Goal: Transaction & Acquisition: Purchase product/service

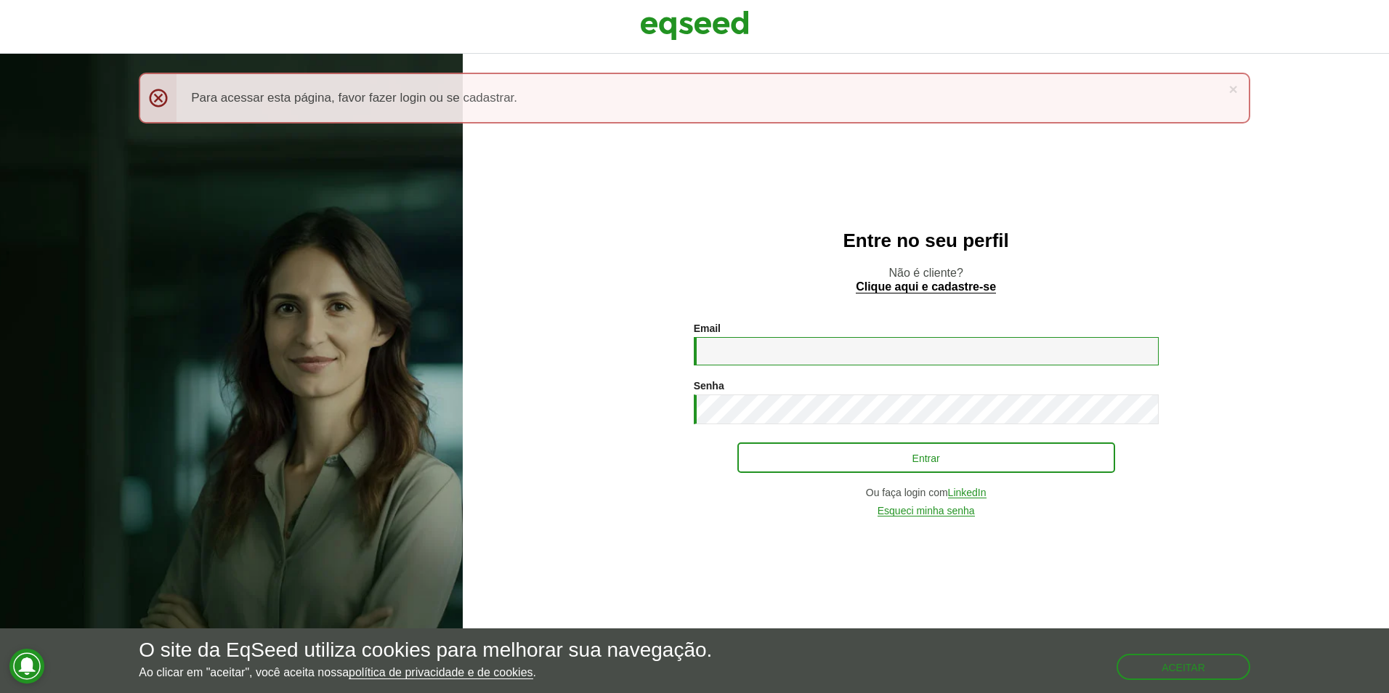
type input "**********"
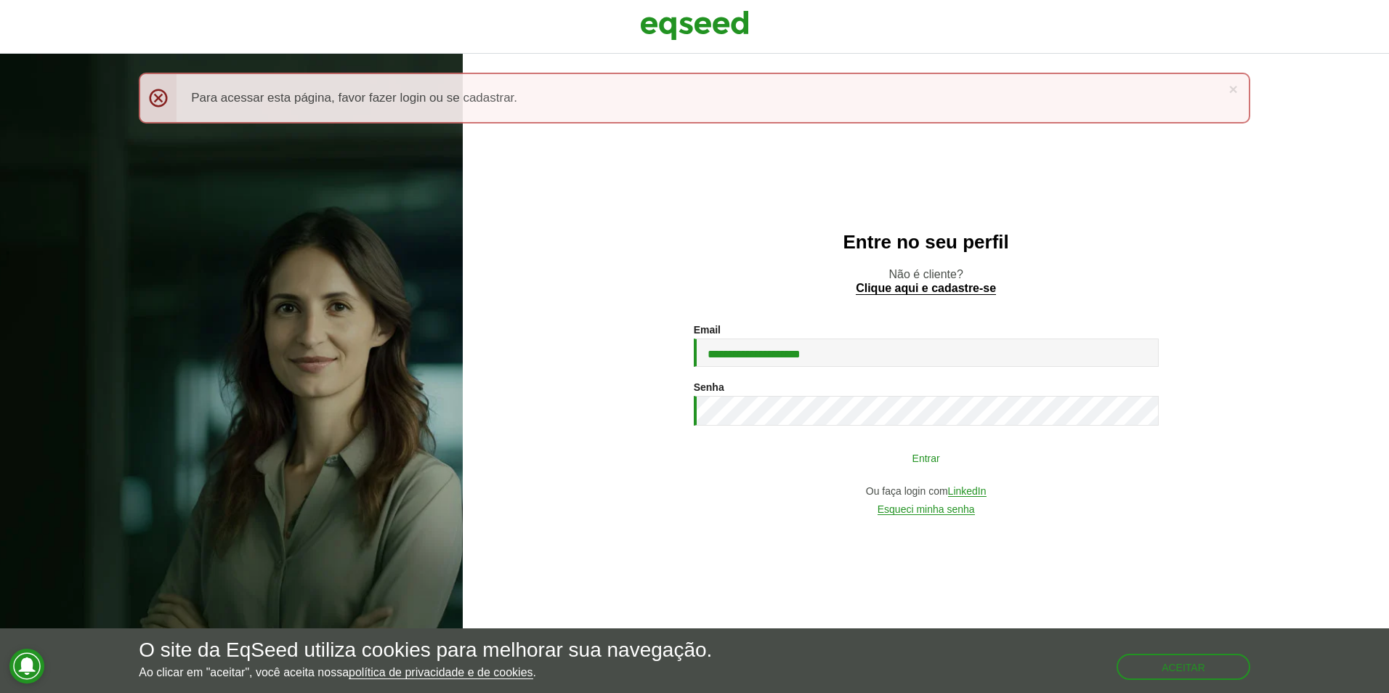
click at [991, 460] on button "Entrar" at bounding box center [927, 458] width 378 height 28
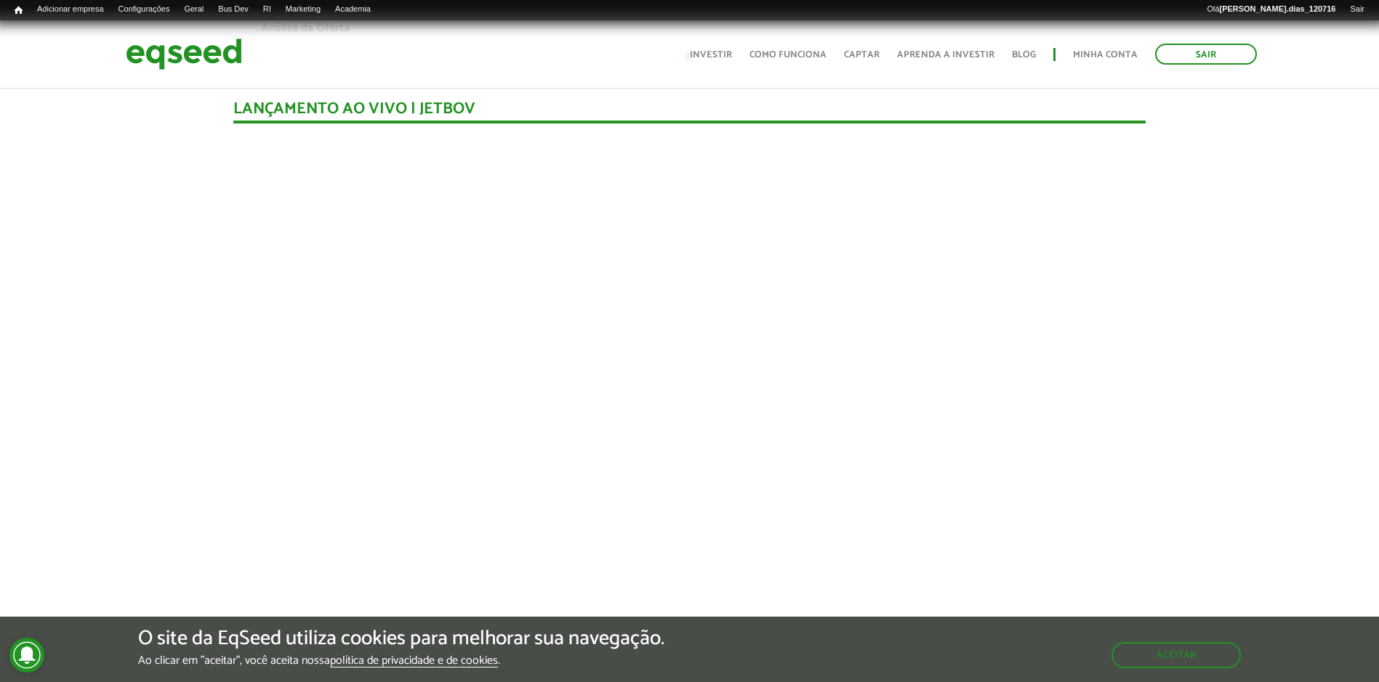
scroll to position [1364, 0]
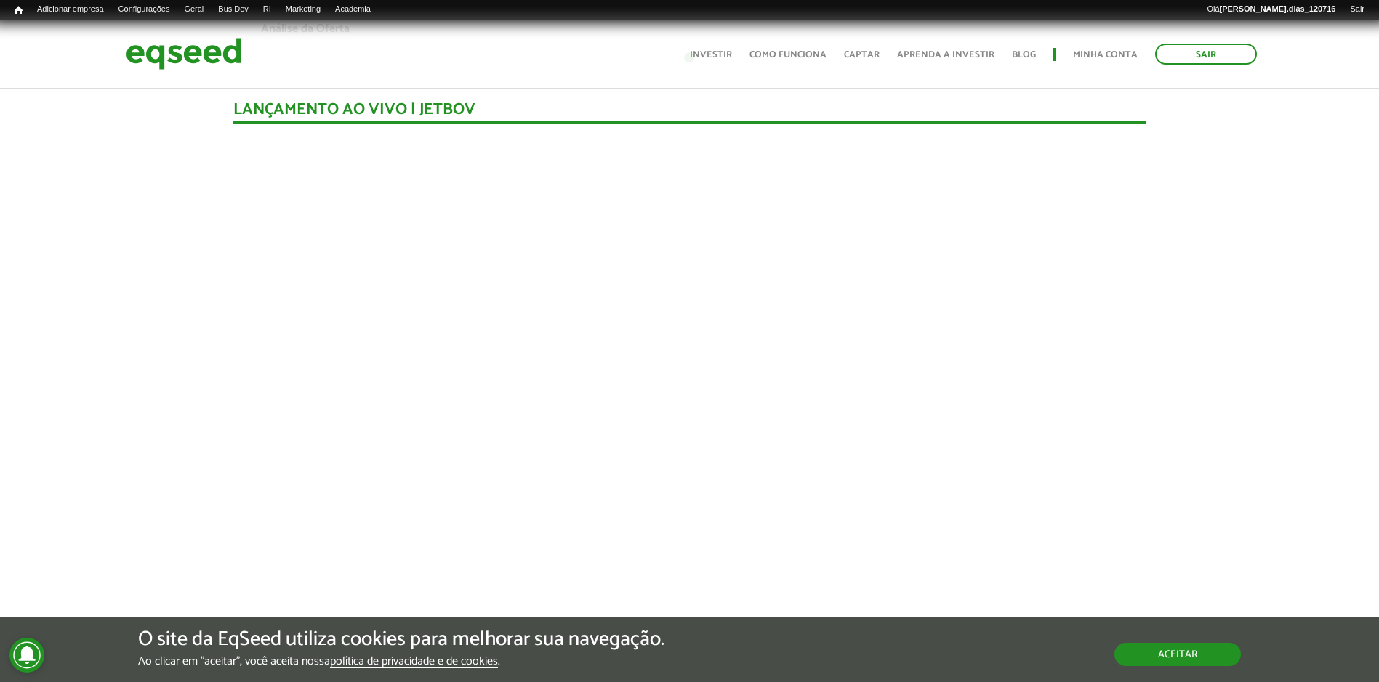
click at [1201, 658] on button "Aceitar" at bounding box center [1177, 654] width 126 height 23
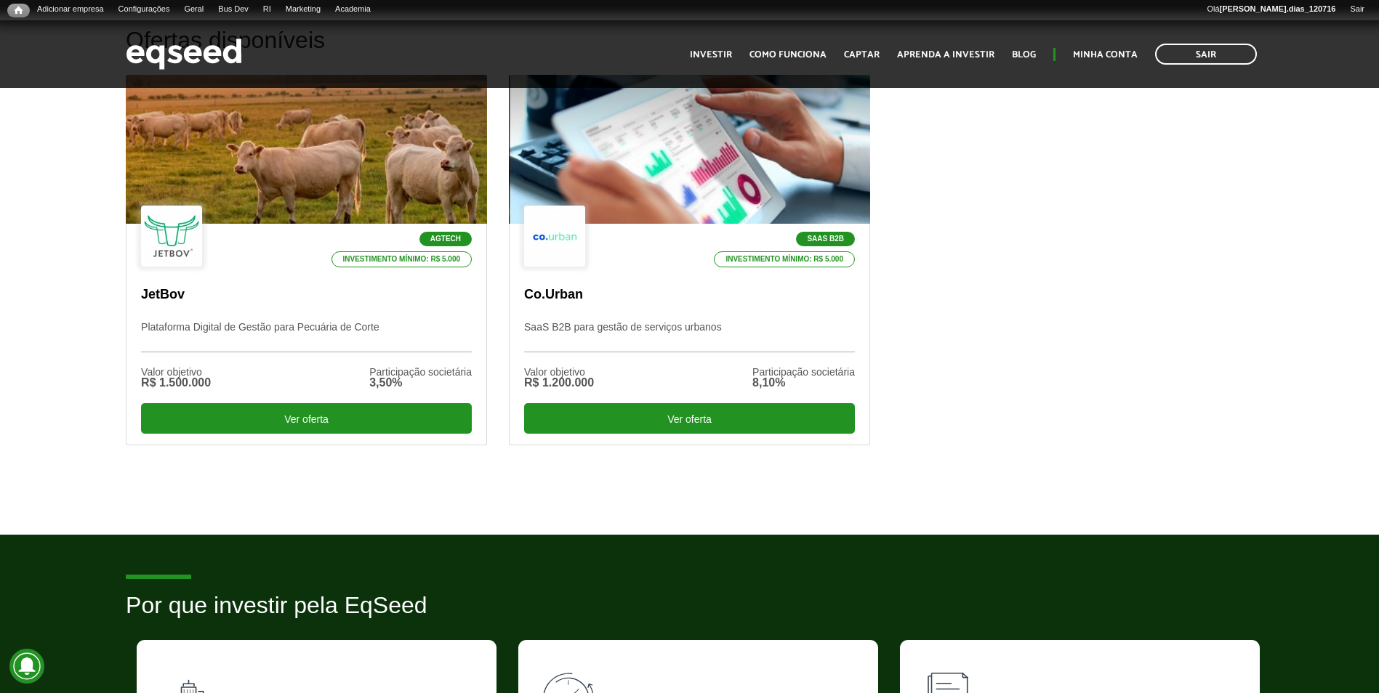
scroll to position [509, 0]
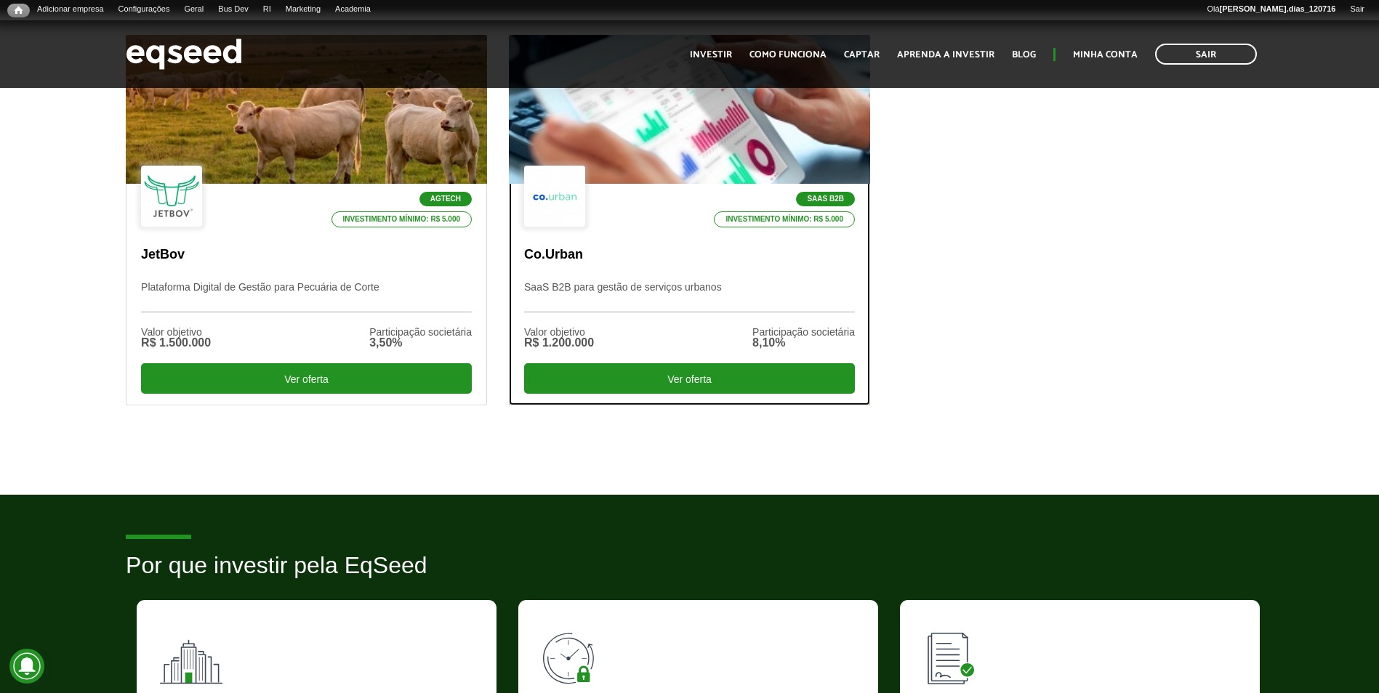
click at [678, 247] on p "Co.Urban" at bounding box center [689, 255] width 331 height 16
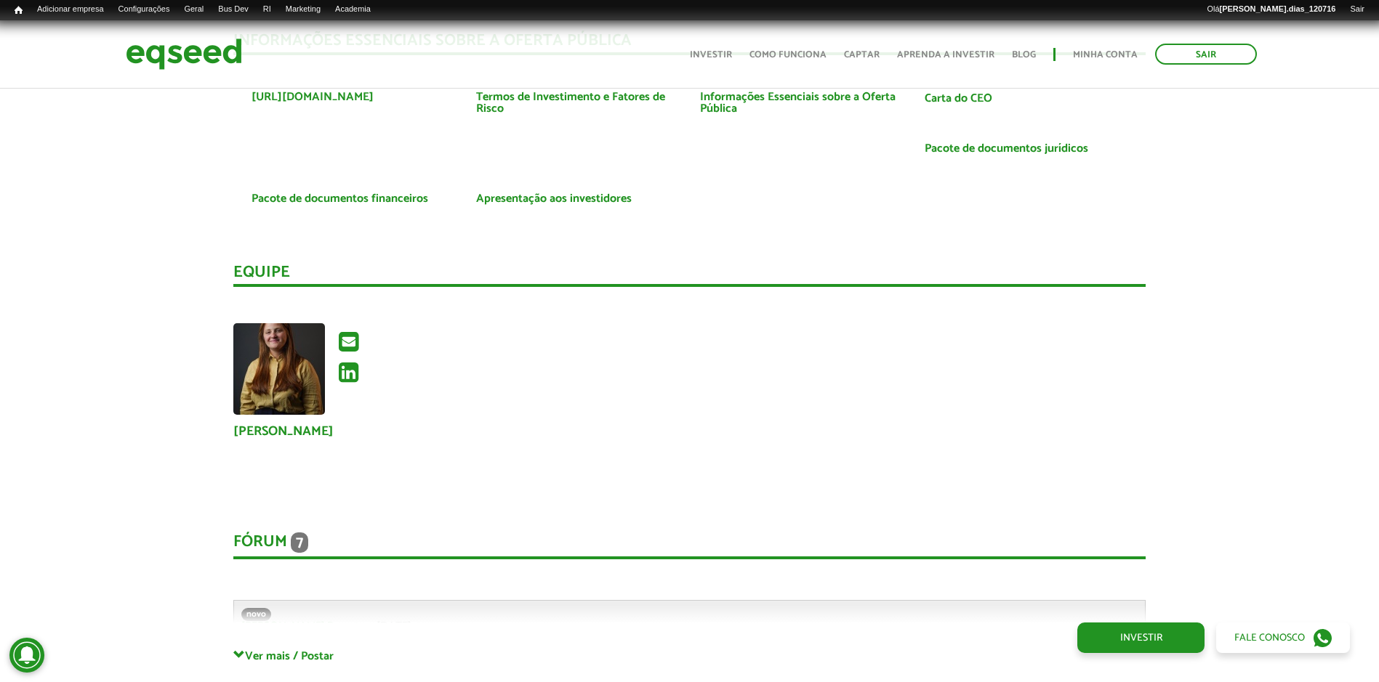
scroll to position [3343, 0]
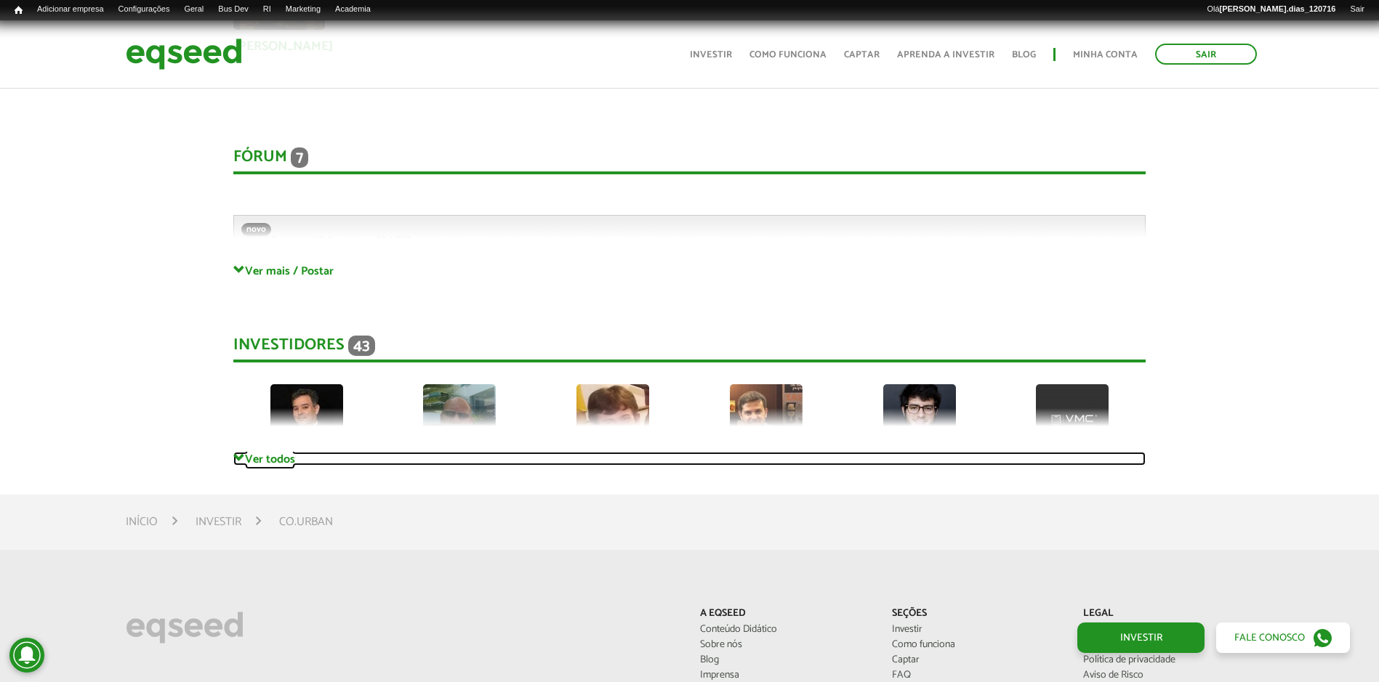
click at [296, 459] on link "Ver todos" at bounding box center [689, 459] width 912 height 14
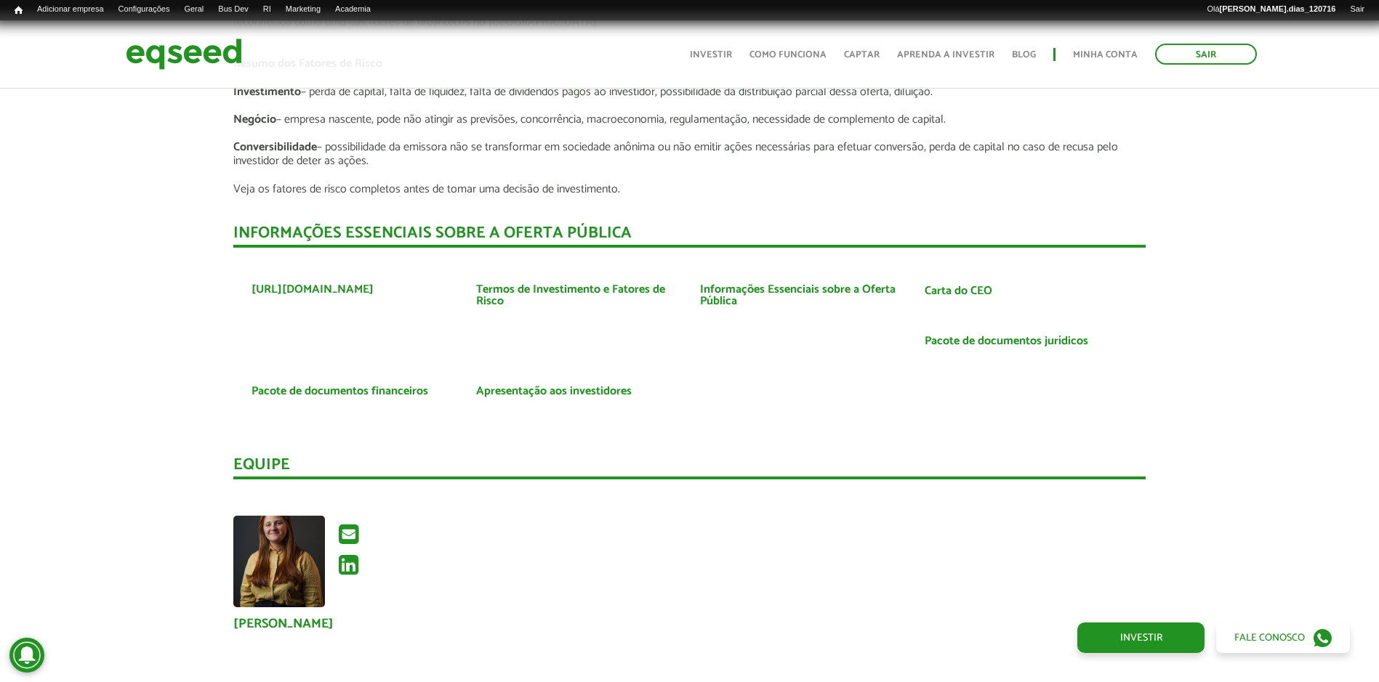
scroll to position [2761, 0]
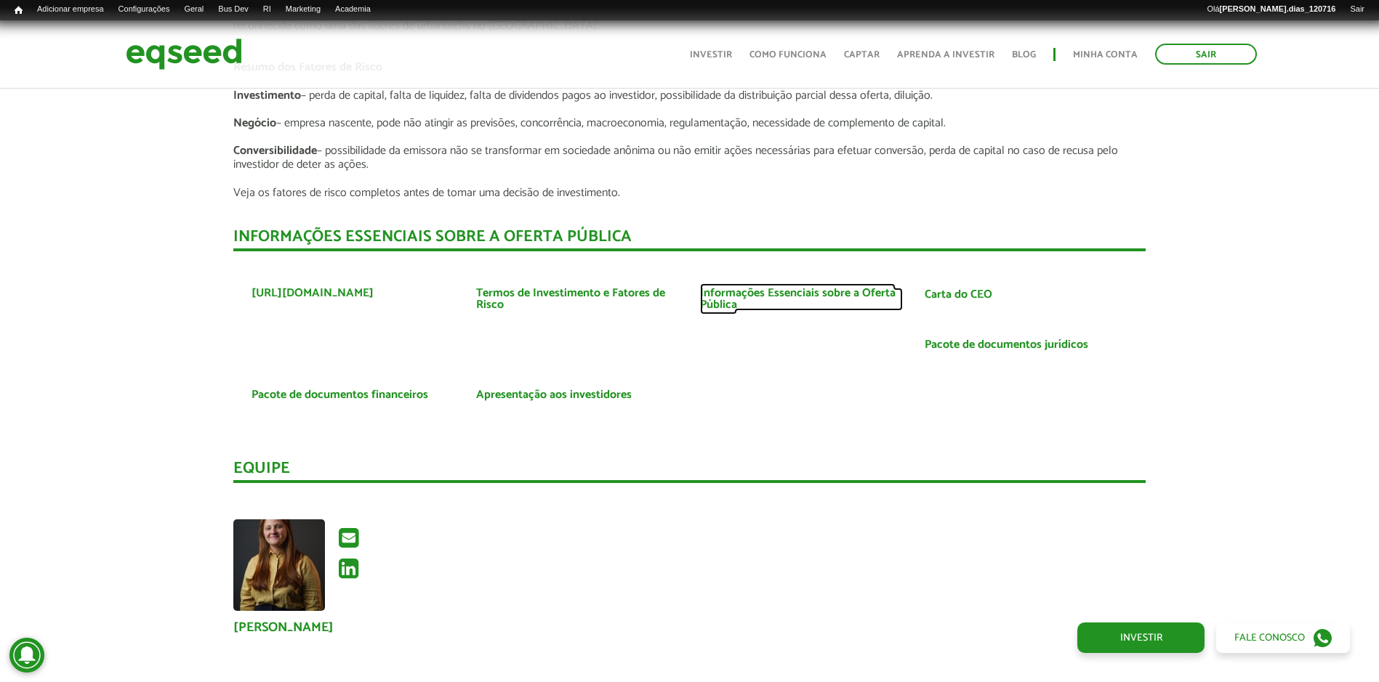
click at [746, 288] on link "Informações Essenciais sobre a Oferta Pública" at bounding box center [801, 299] width 203 height 23
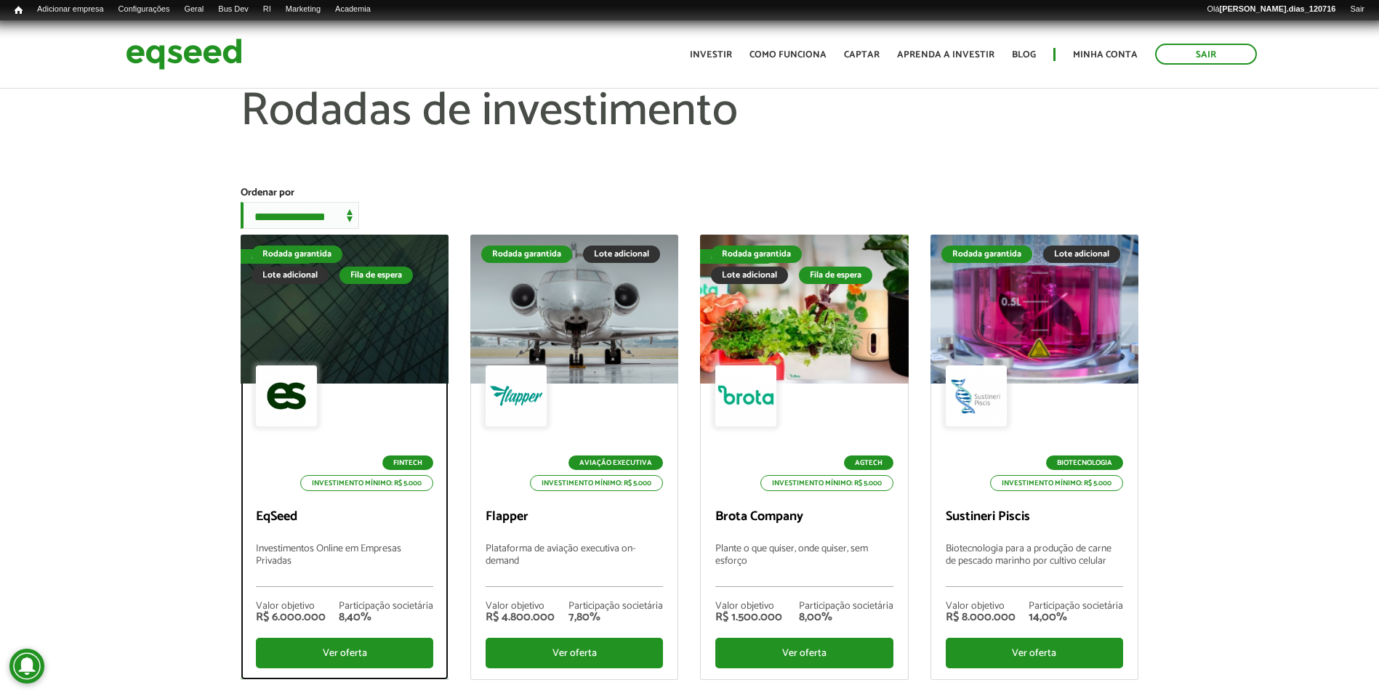
click at [374, 432] on div "Fintech Investimento mínimo: R$ 5.000" at bounding box center [344, 429] width 177 height 126
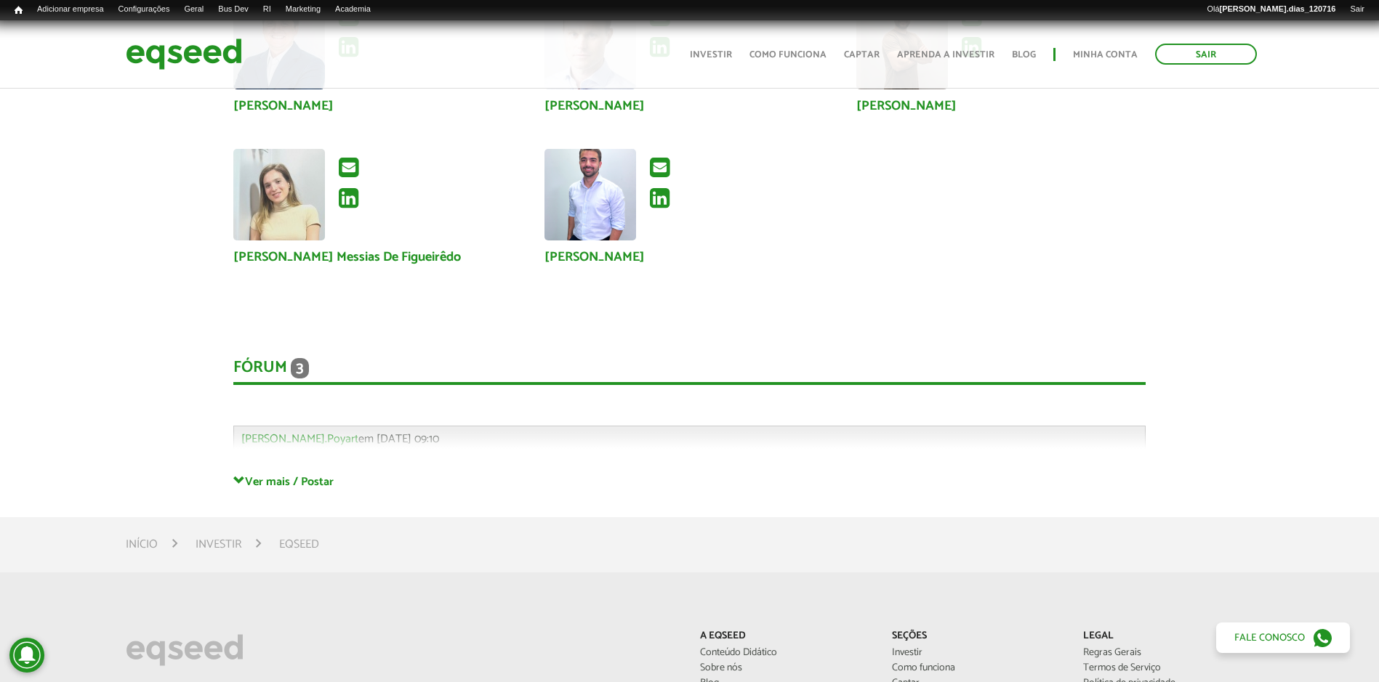
scroll to position [2689, 0]
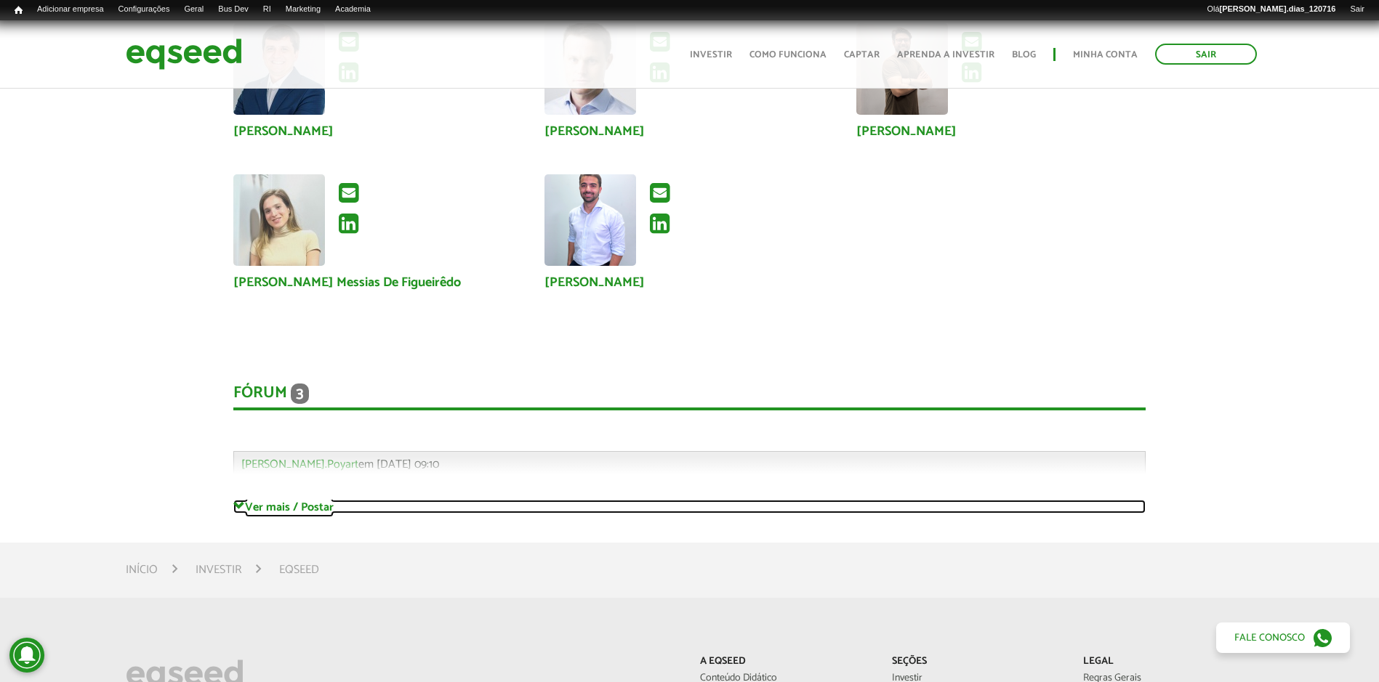
click at [361, 500] on link "Ver mais / Postar" at bounding box center [689, 507] width 912 height 14
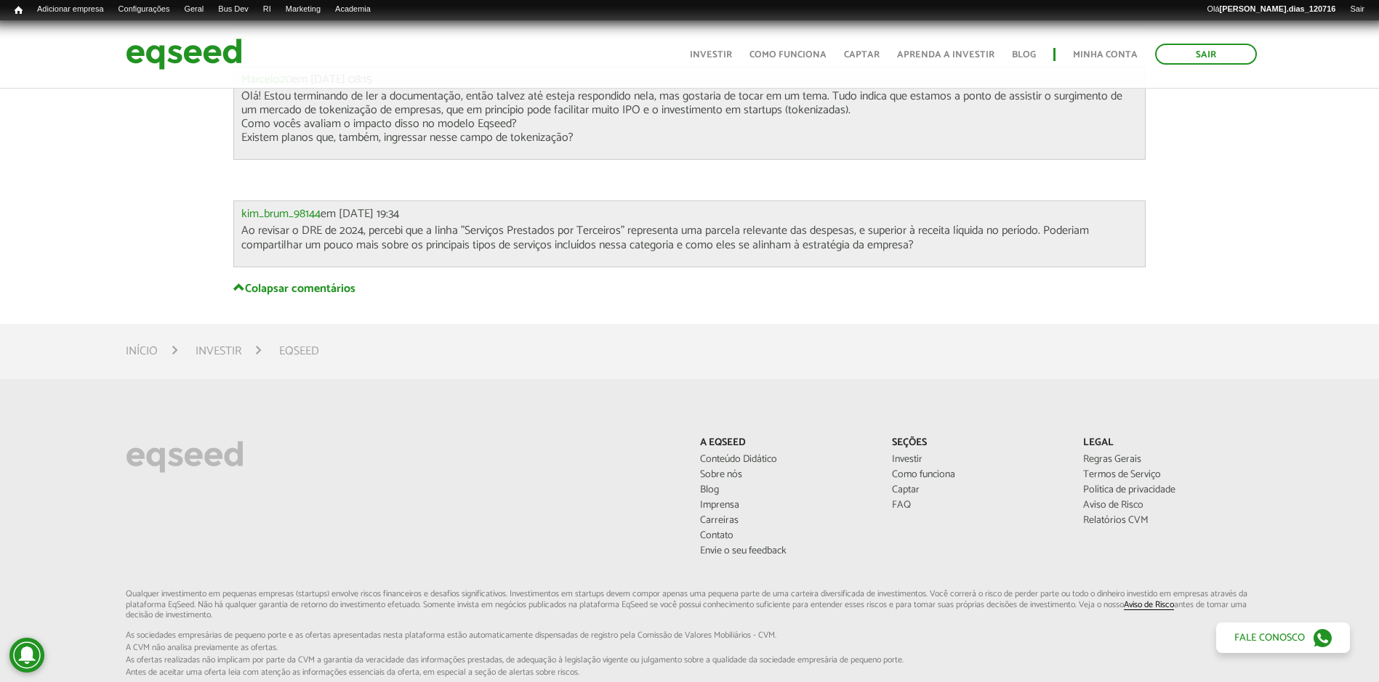
scroll to position [3122, 0]
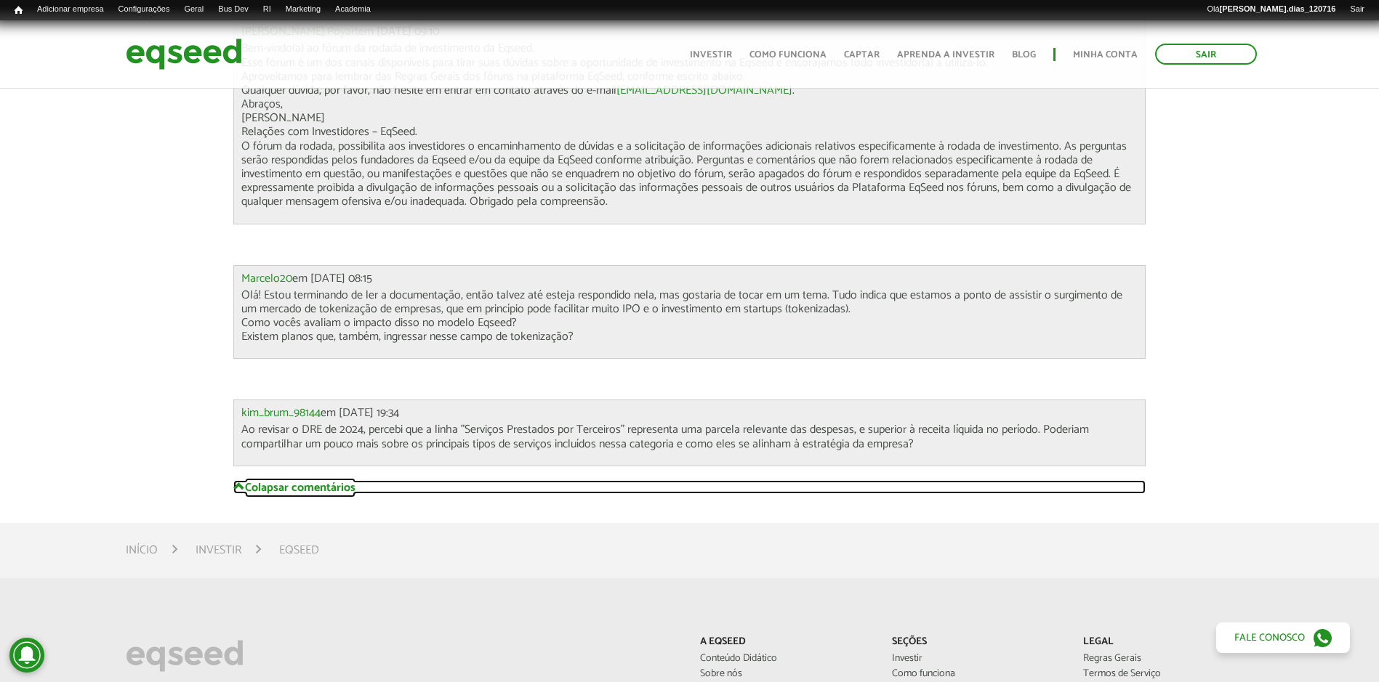
click at [250, 480] on link "Colapsar comentários" at bounding box center [689, 487] width 912 height 14
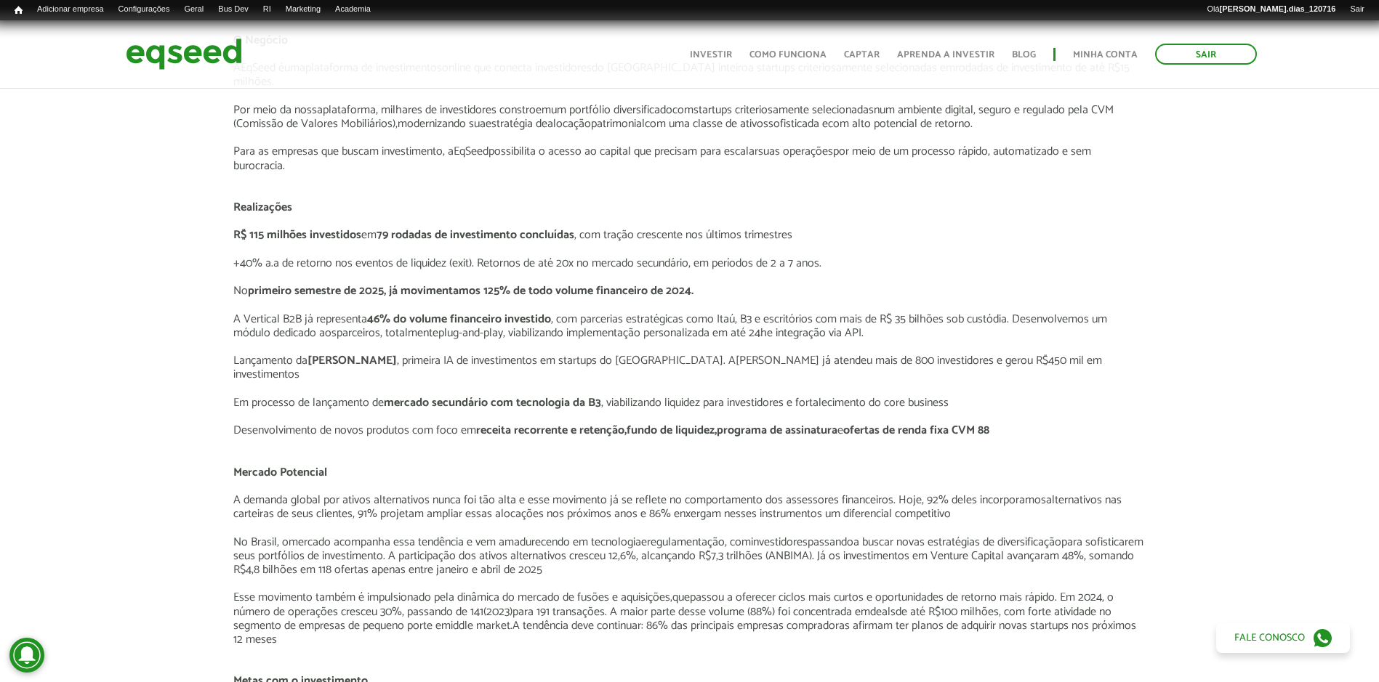
scroll to position [1255, 0]
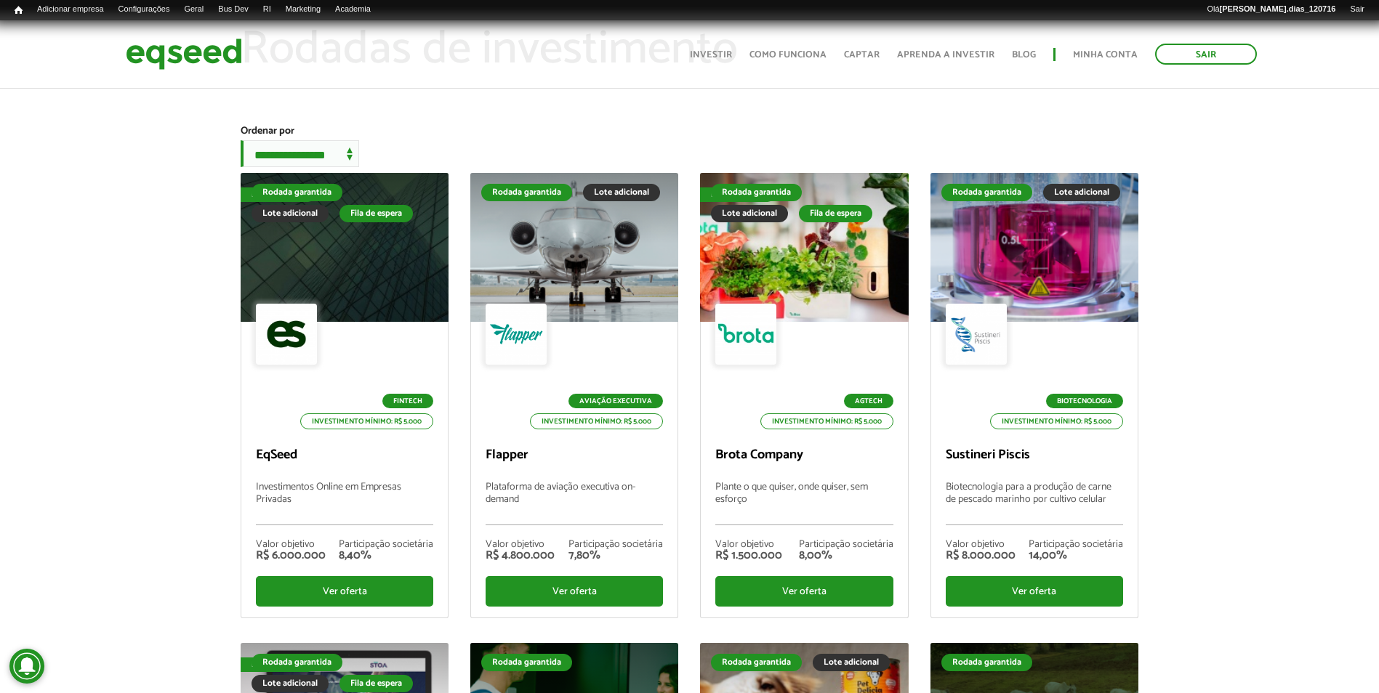
scroll to position [291, 0]
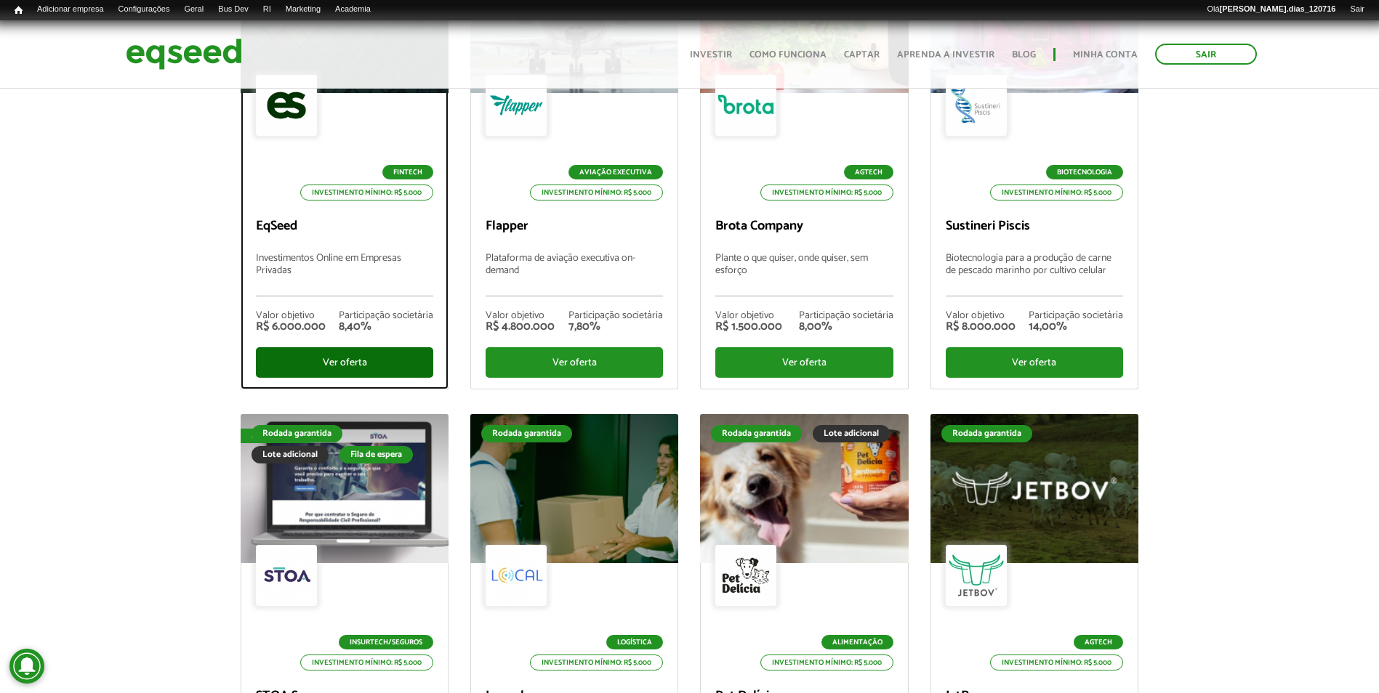
click at [372, 378] on div "Ver oferta" at bounding box center [344, 362] width 177 height 31
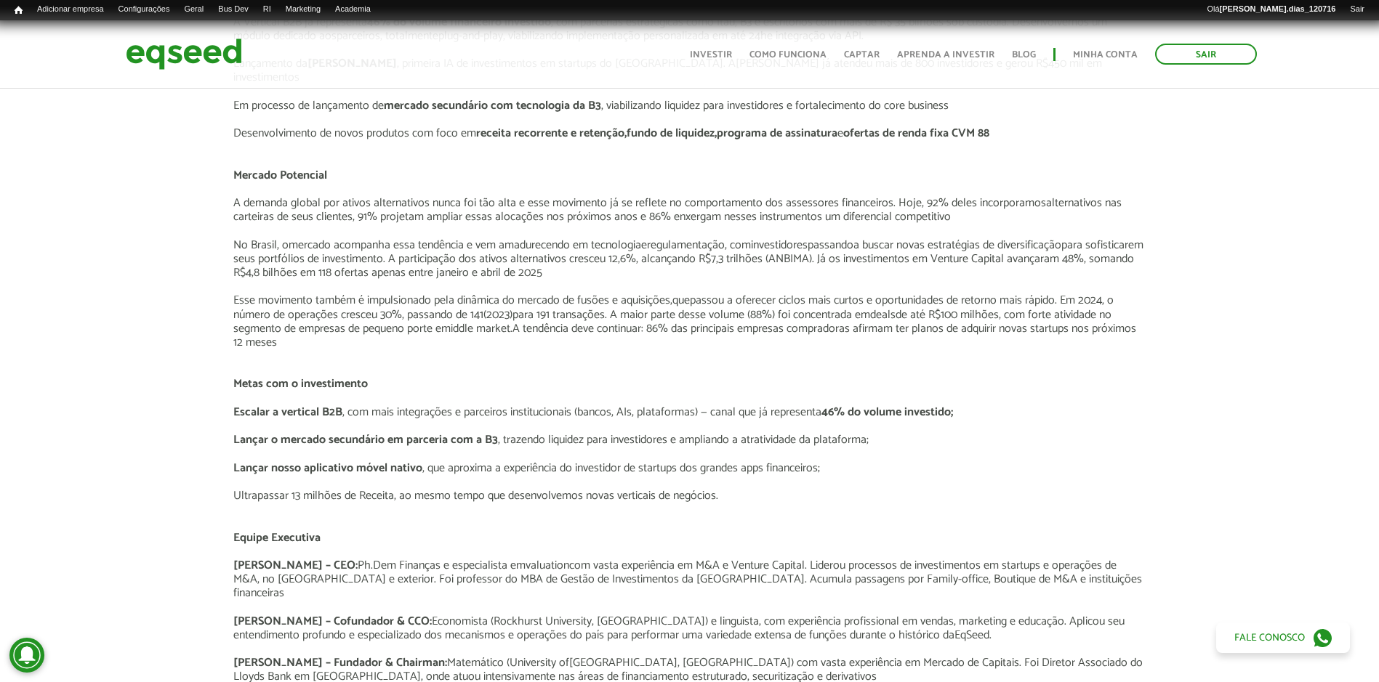
scroll to position [1817, 0]
